Goal: Information Seeking & Learning: Learn about a topic

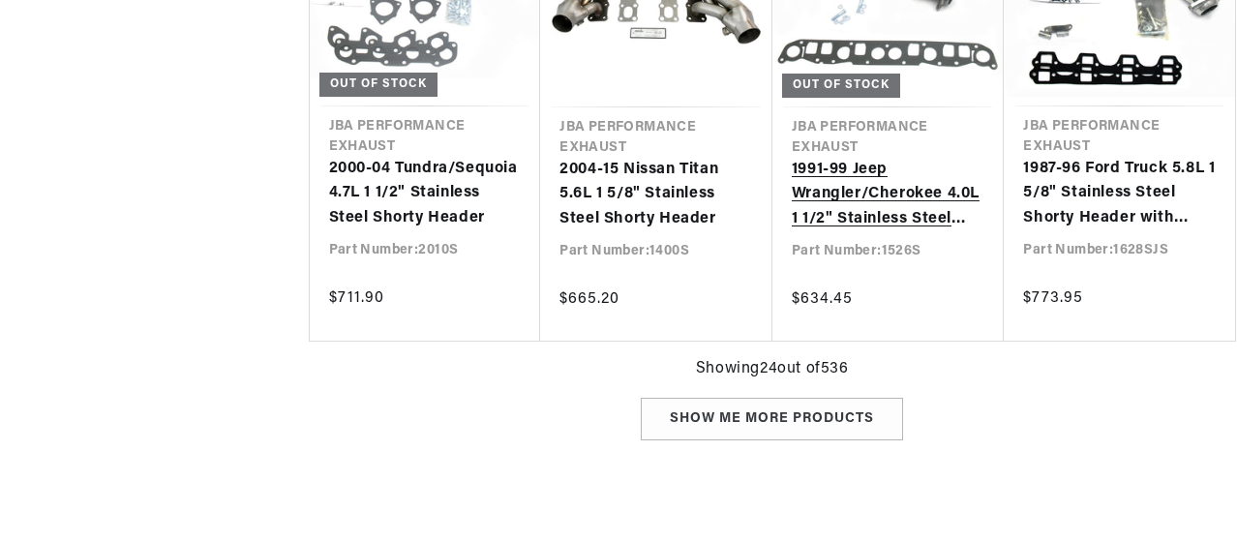
scroll to position [3194, 0]
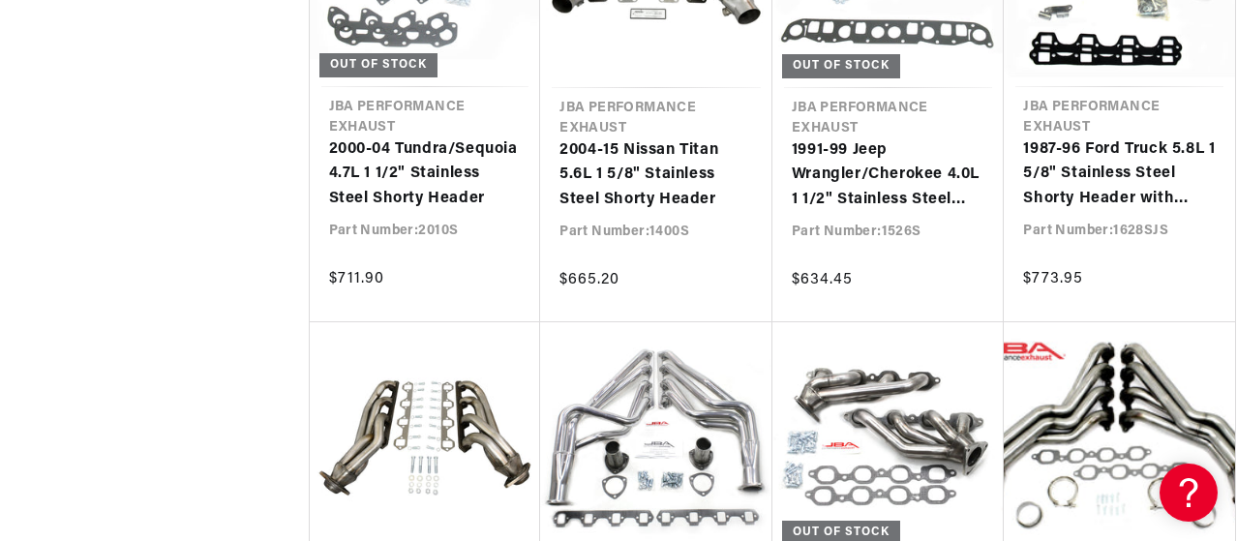
drag, startPoint x: 871, startPoint y: 277, endPoint x: 1238, endPoint y: 232, distance: 369.5
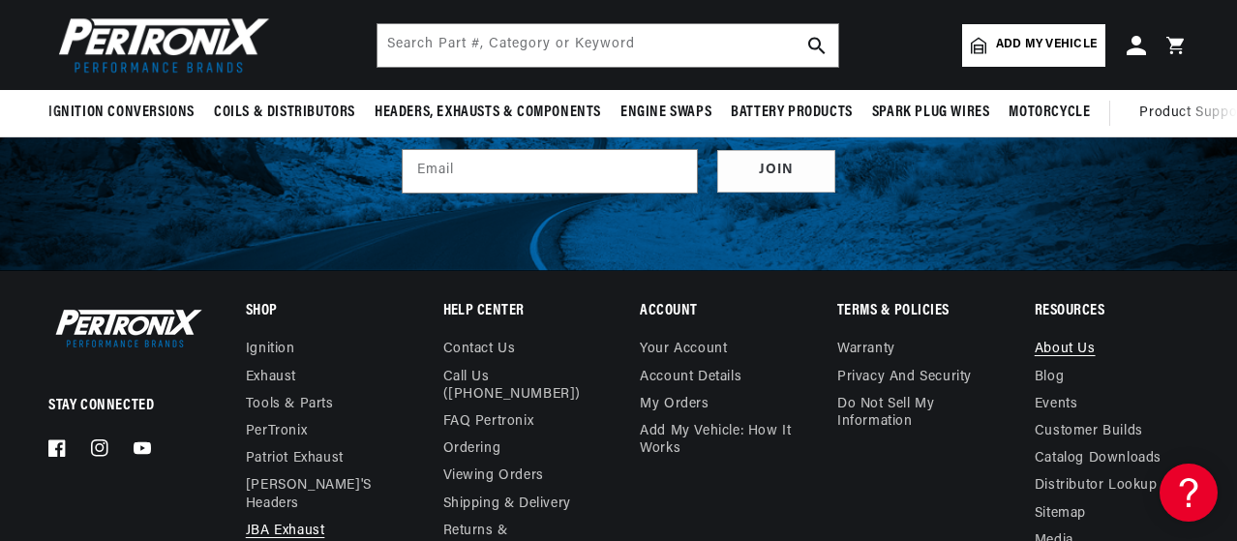
scroll to position [0, 37]
click at [1080, 341] on link "About Us" at bounding box center [1065, 352] width 61 height 22
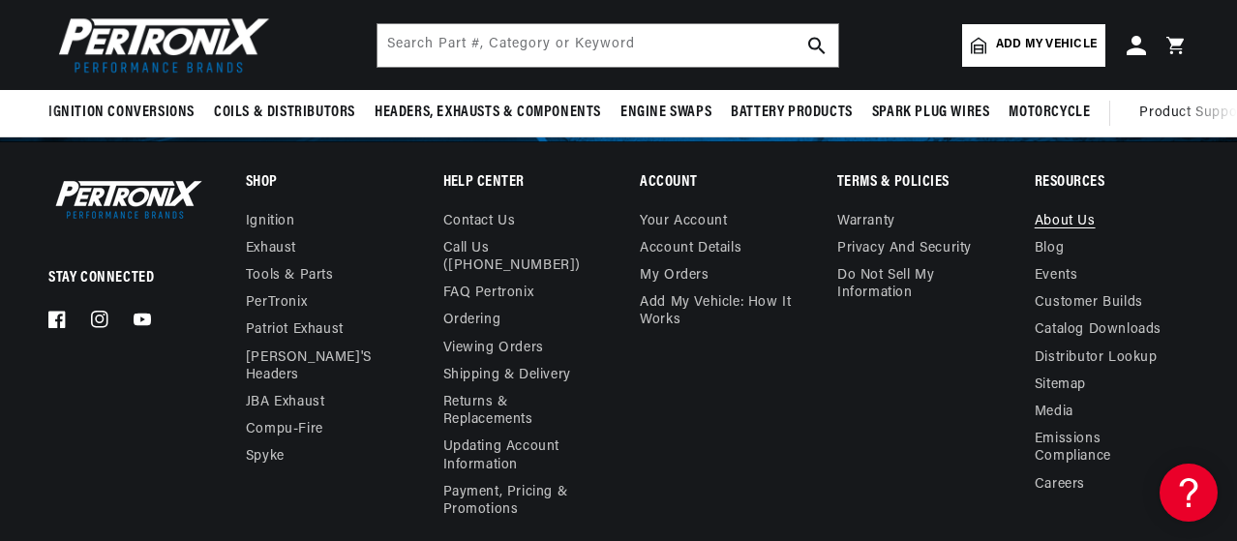
scroll to position [0, 587]
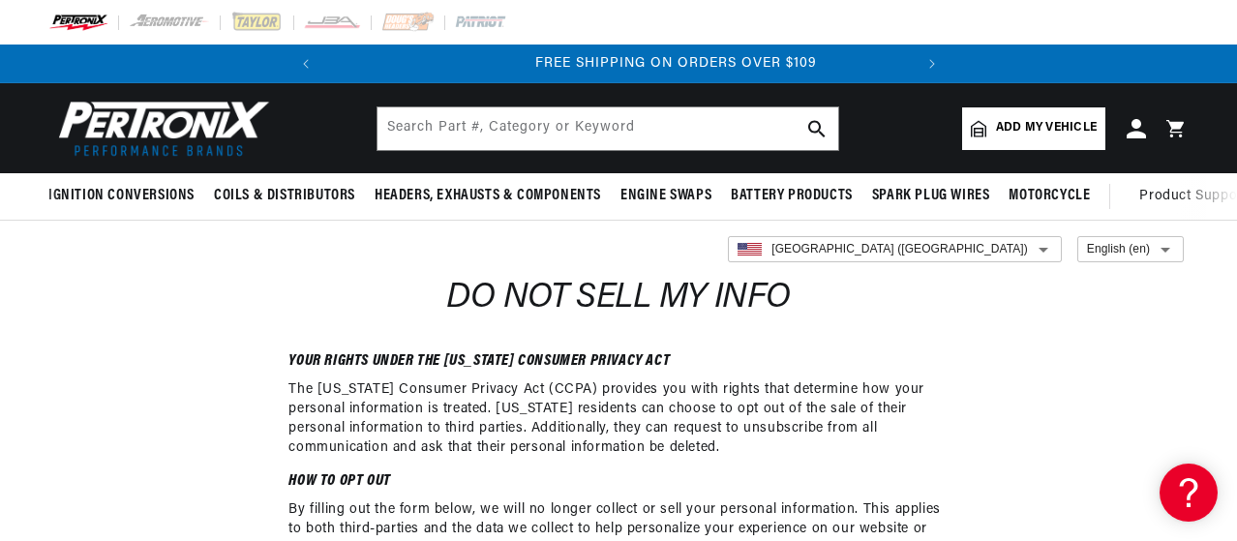
scroll to position [0, 577]
